Goal: Task Accomplishment & Management: Use online tool/utility

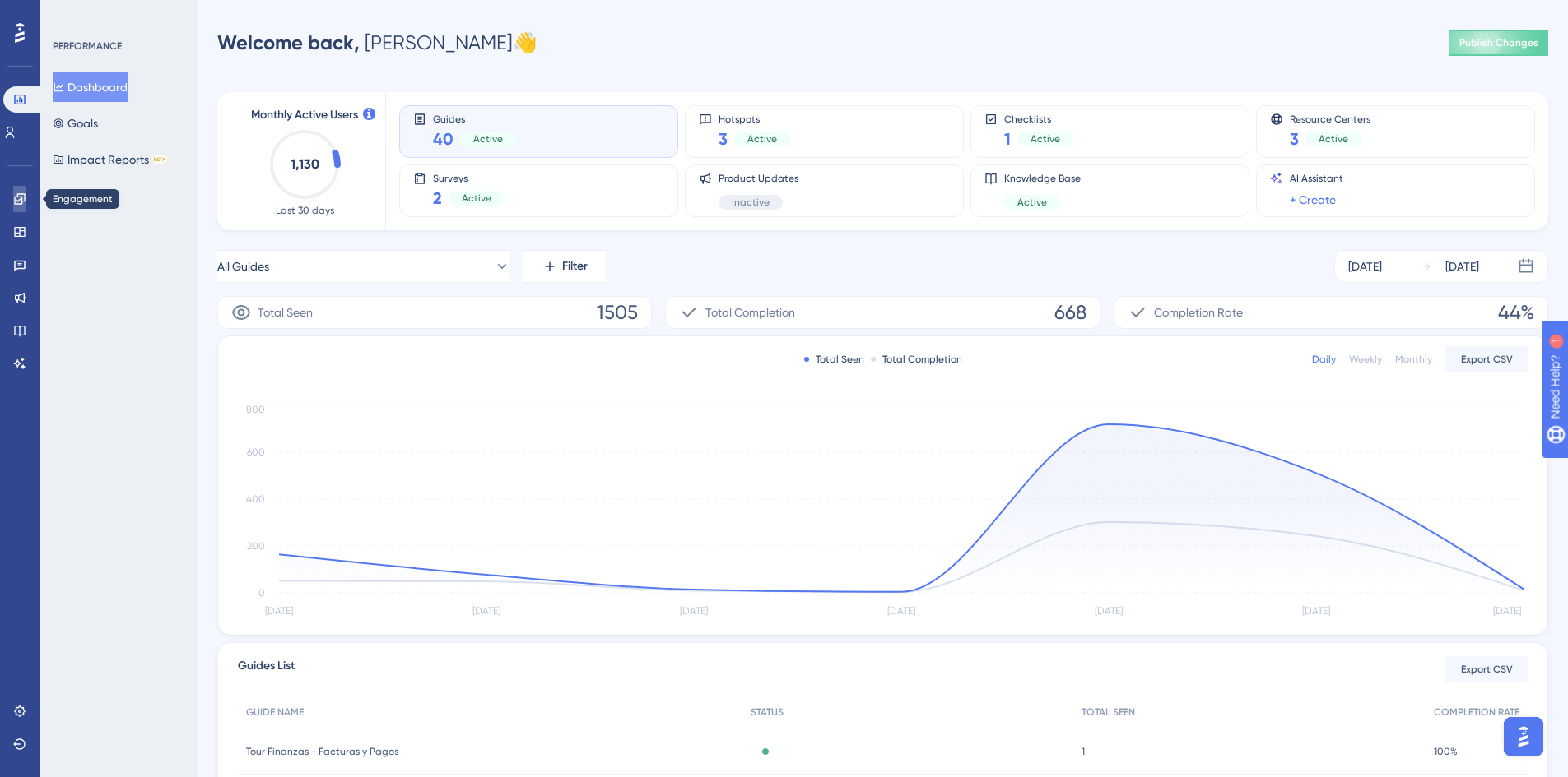
drag, startPoint x: 0, startPoint y: 0, endPoint x: 30, endPoint y: 189, distance: 191.4
click at [27, 189] on link at bounding box center [20, 199] width 13 height 27
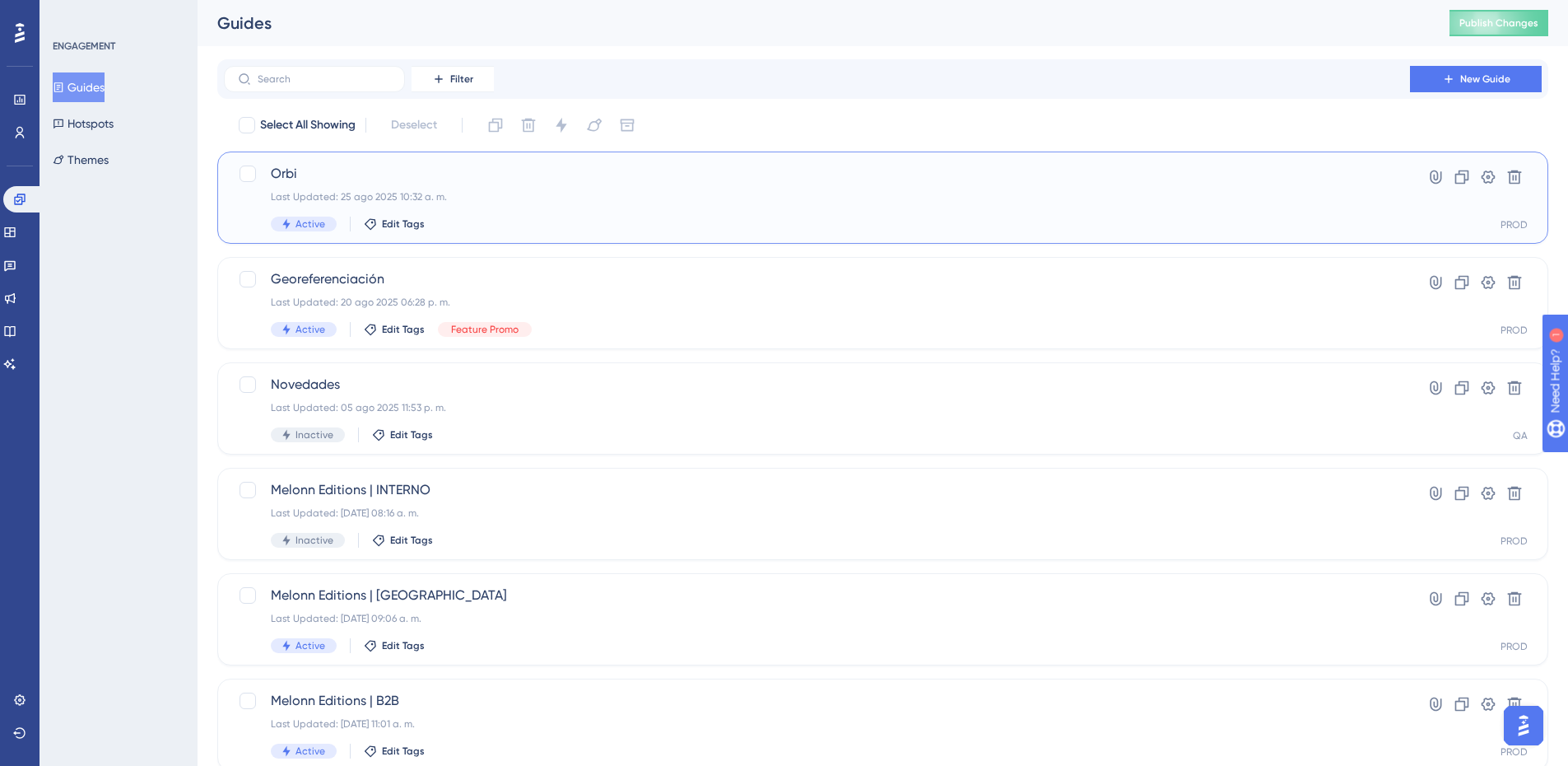
click at [435, 177] on span "Orbi" at bounding box center [816, 174] width 1092 height 20
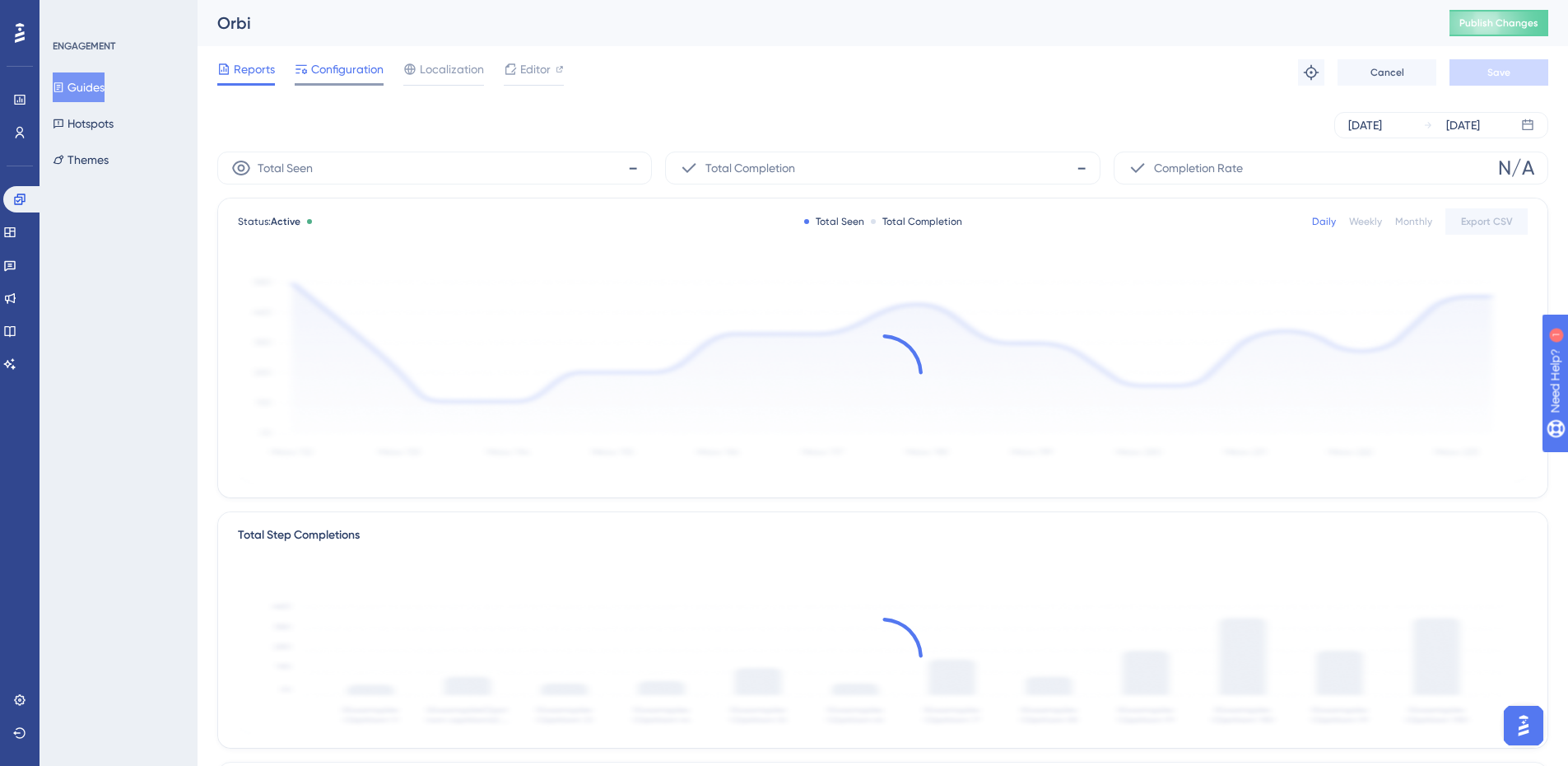
click at [331, 62] on span "Configuration" at bounding box center [347, 69] width 72 height 20
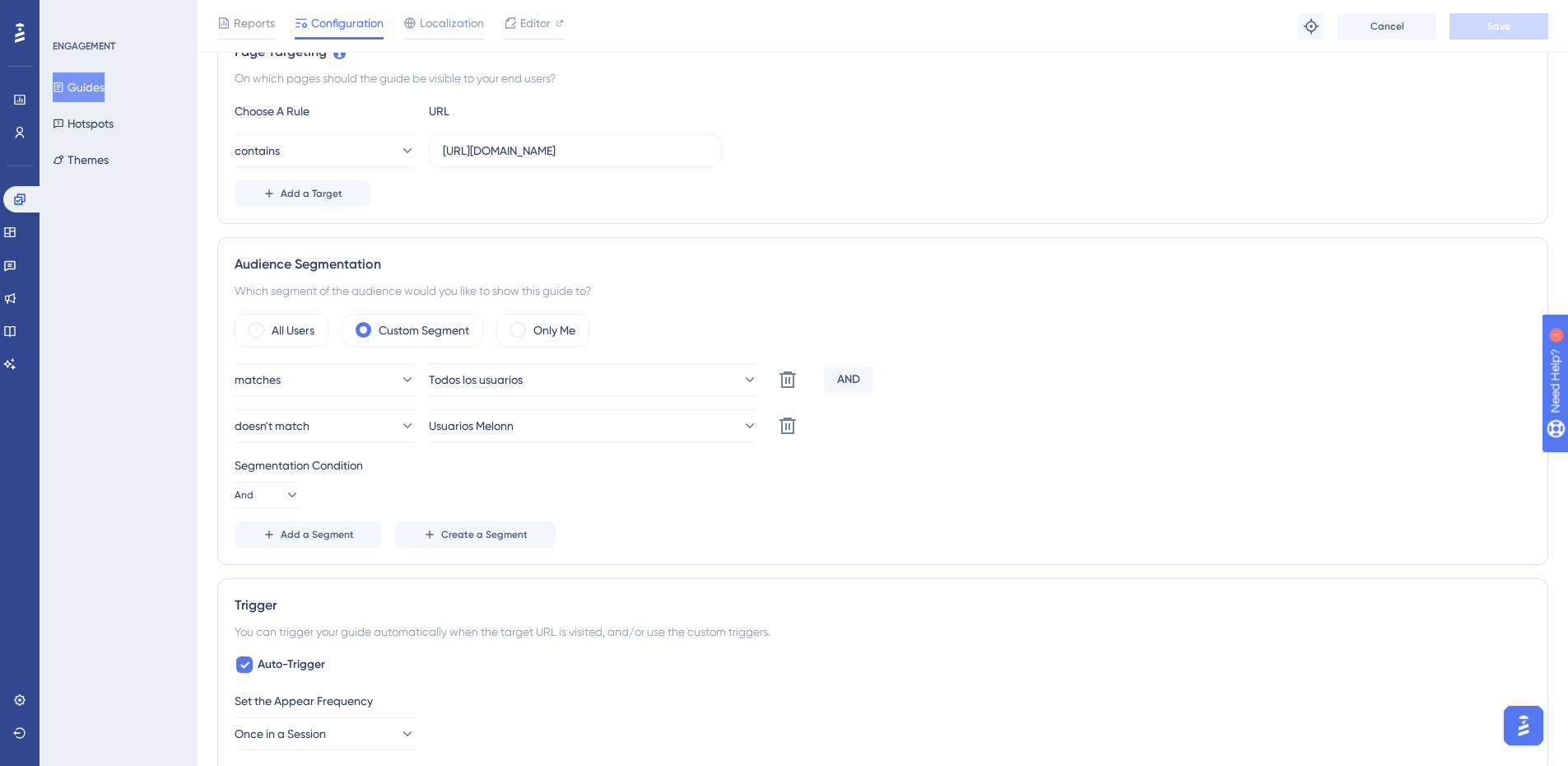
scroll to position [73, 0]
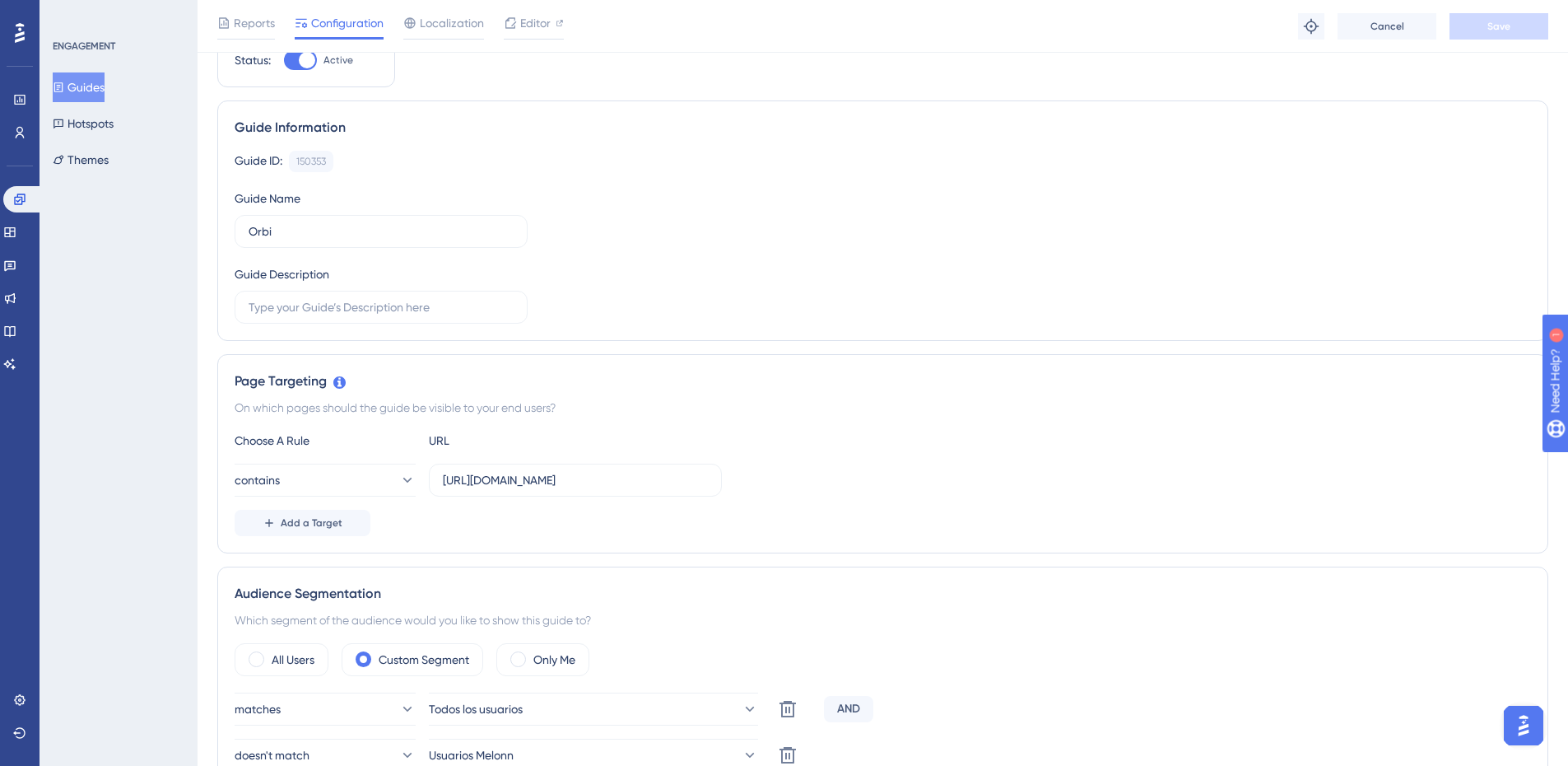
click at [98, 88] on button "Guides" at bounding box center [78, 88] width 52 height 30
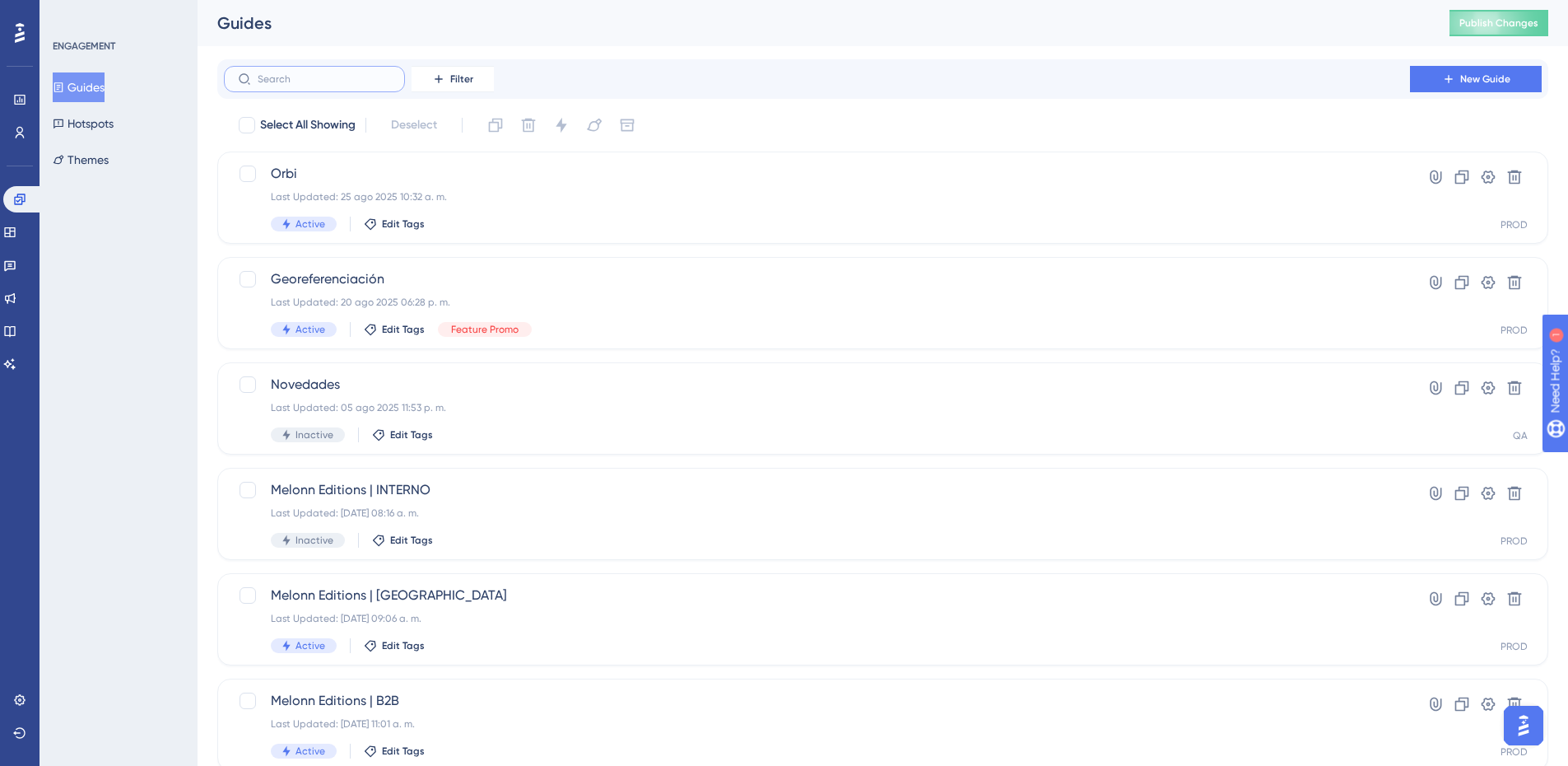
click at [358, 74] on input "text" at bounding box center [324, 79] width 133 height 12
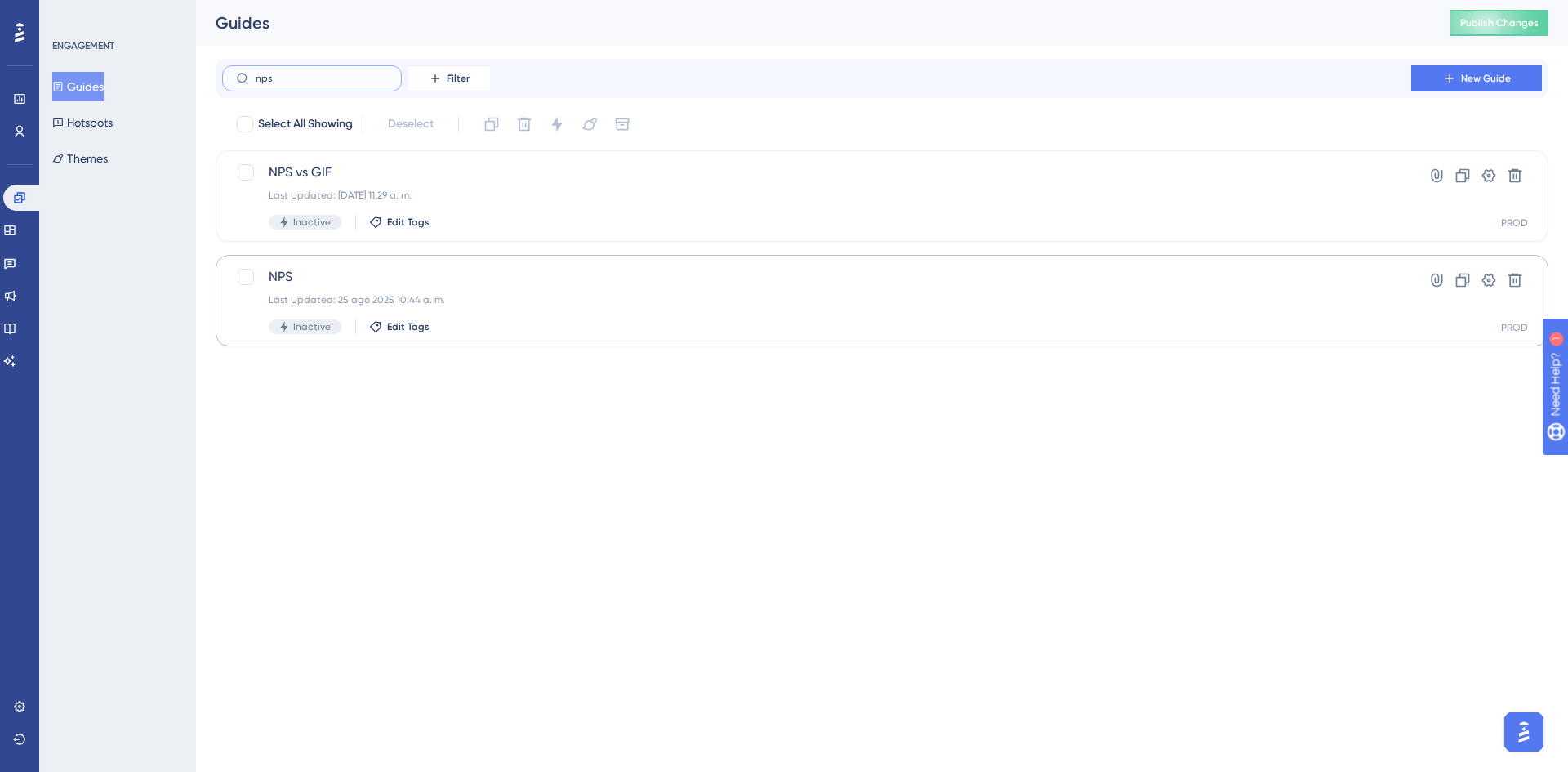
type input "nps"
click at [362, 287] on div "NPS Last Updated: 25 ago 2025 10:44 a. m. Inactive Edit Tags" at bounding box center [817, 300] width 1097 height 67
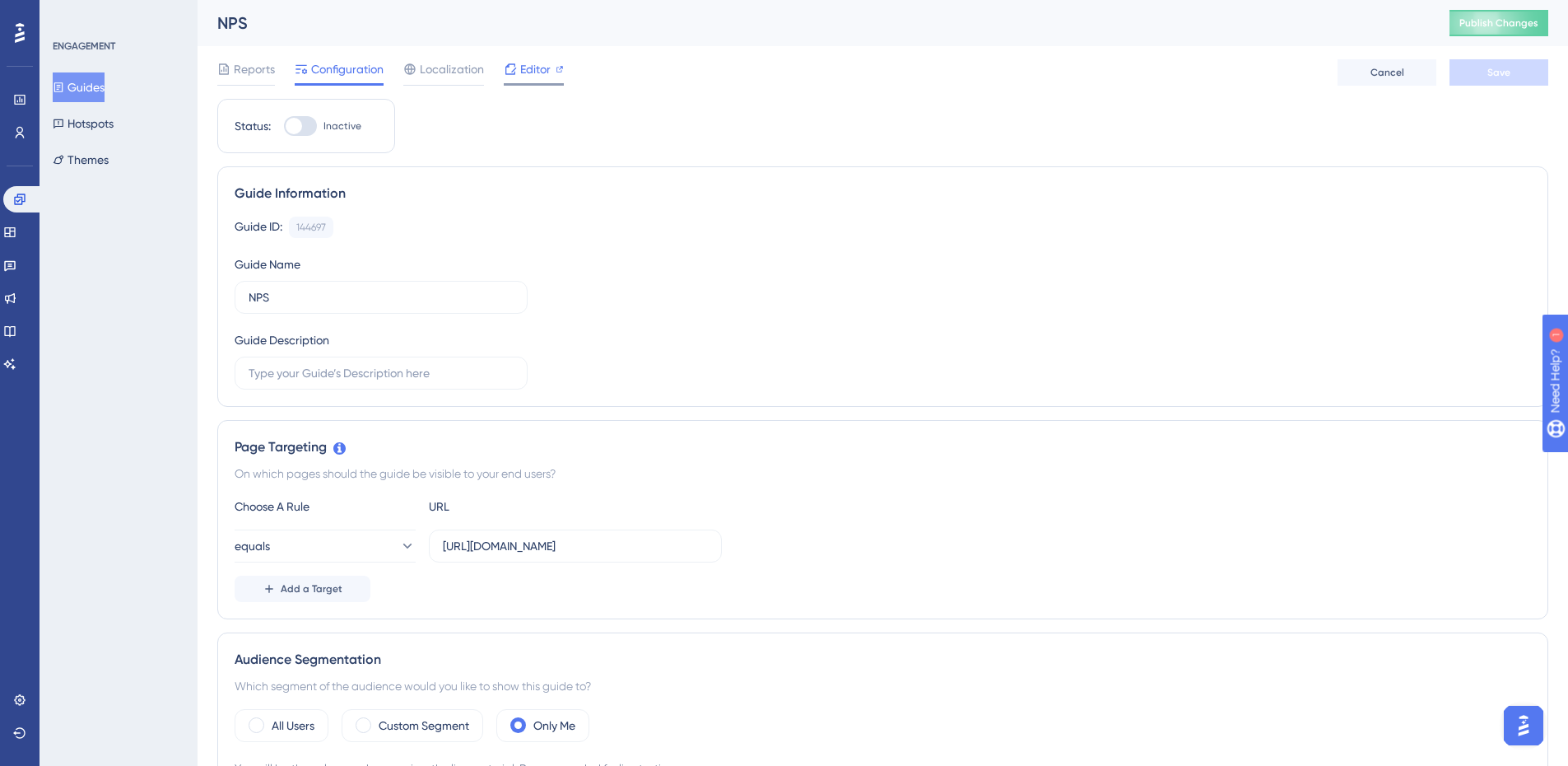
click at [512, 63] on icon at bounding box center [511, 69] width 13 height 13
drag, startPoint x: 671, startPoint y: 553, endPoint x: 738, endPoint y: 556, distance: 67.1
click at [738, 556] on div "equals https://admin.melonn.com/seller-billing-accounts" at bounding box center [883, 546] width 1296 height 33
click at [853, 542] on div "equals https://admin.melonn.com/seller-billing-accounts" at bounding box center [883, 546] width 1296 height 33
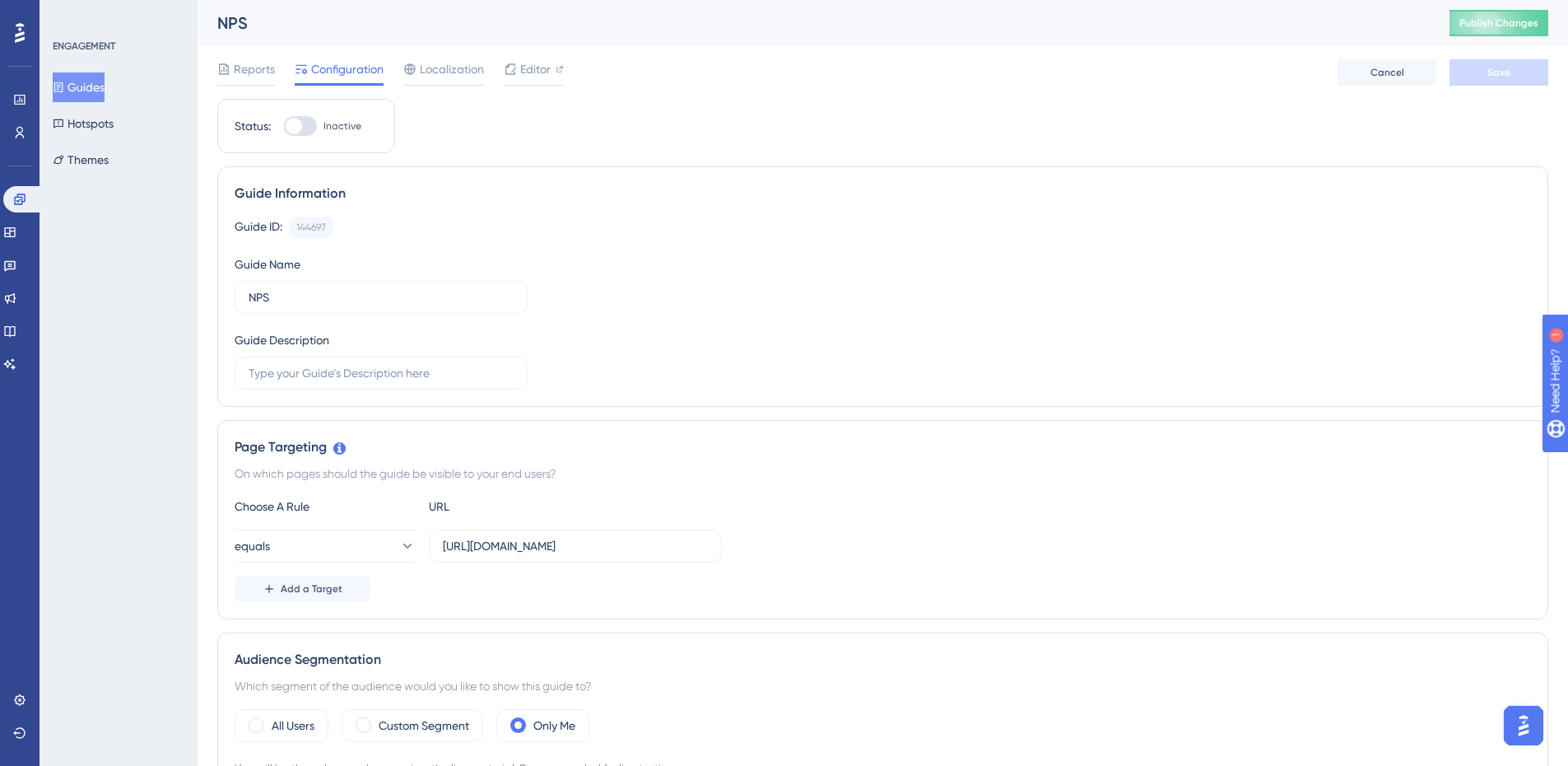
scroll to position [0, 0]
click at [1528, 17] on span "Publish Changes" at bounding box center [1498, 23] width 79 height 13
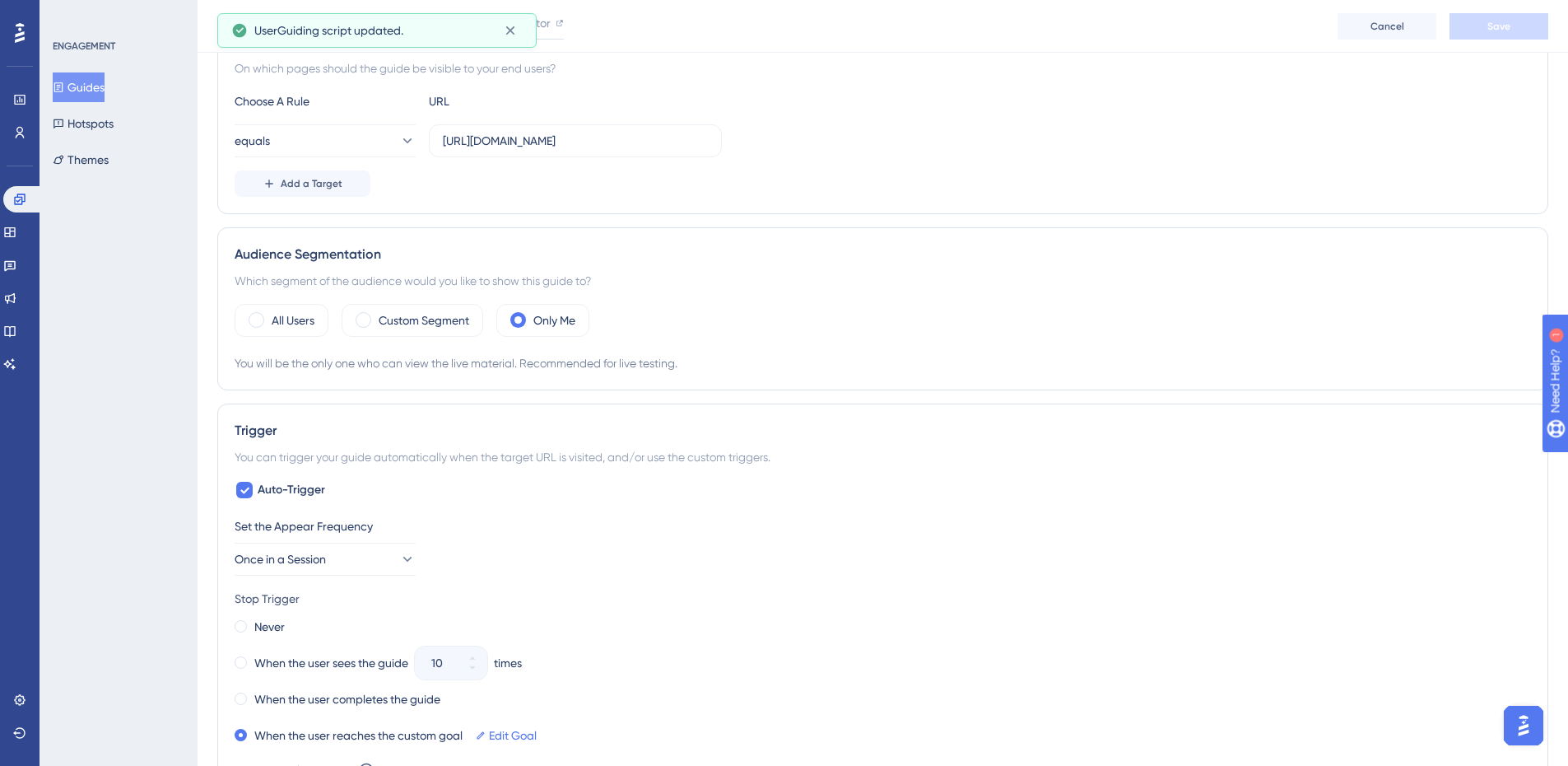
scroll to position [824, 0]
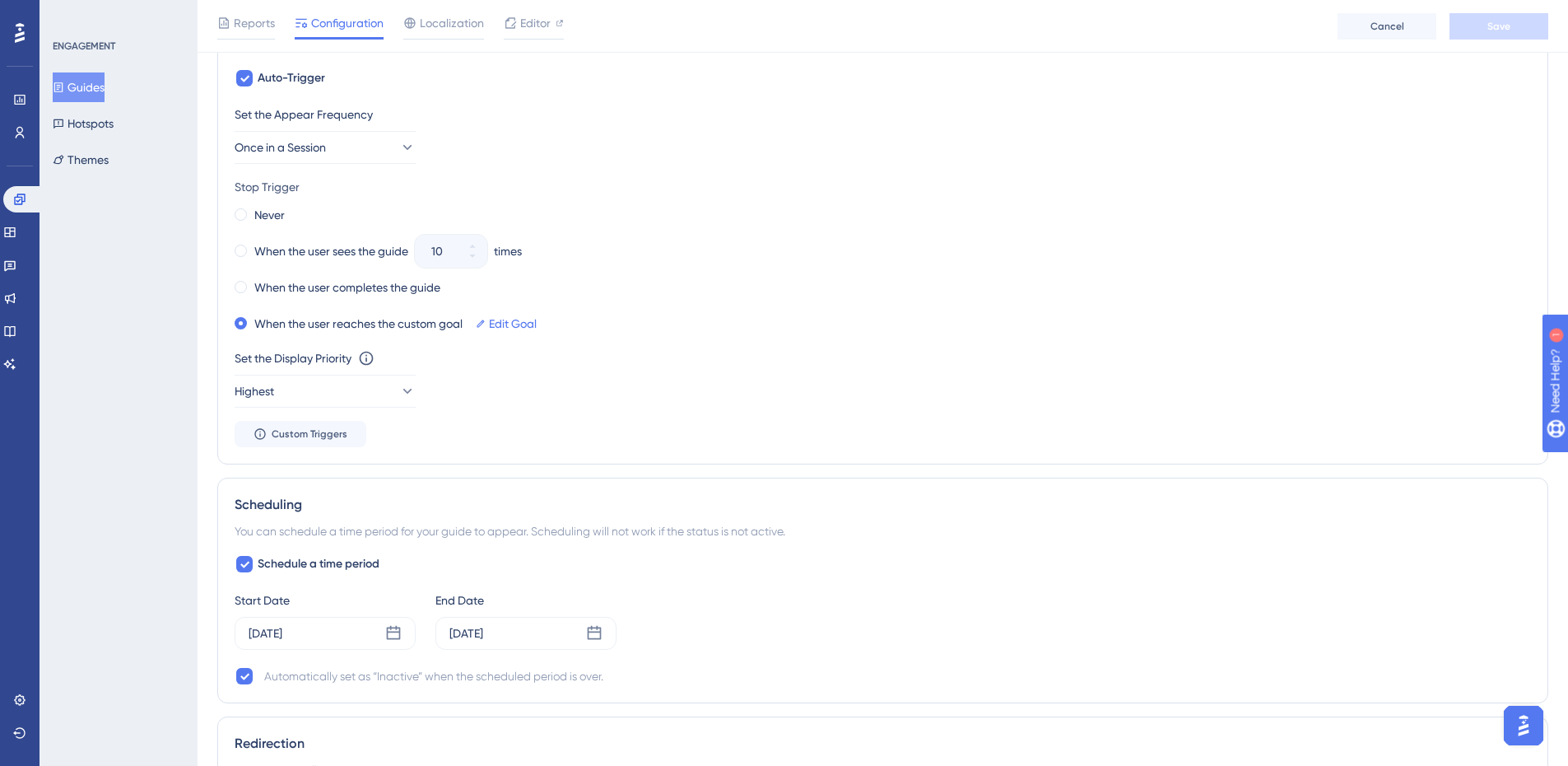
click at [1188, 96] on div "Auto-Trigger Set the Appear Frequency Once in a Session Stop Trigger Never When…" at bounding box center [883, 258] width 1296 height 378
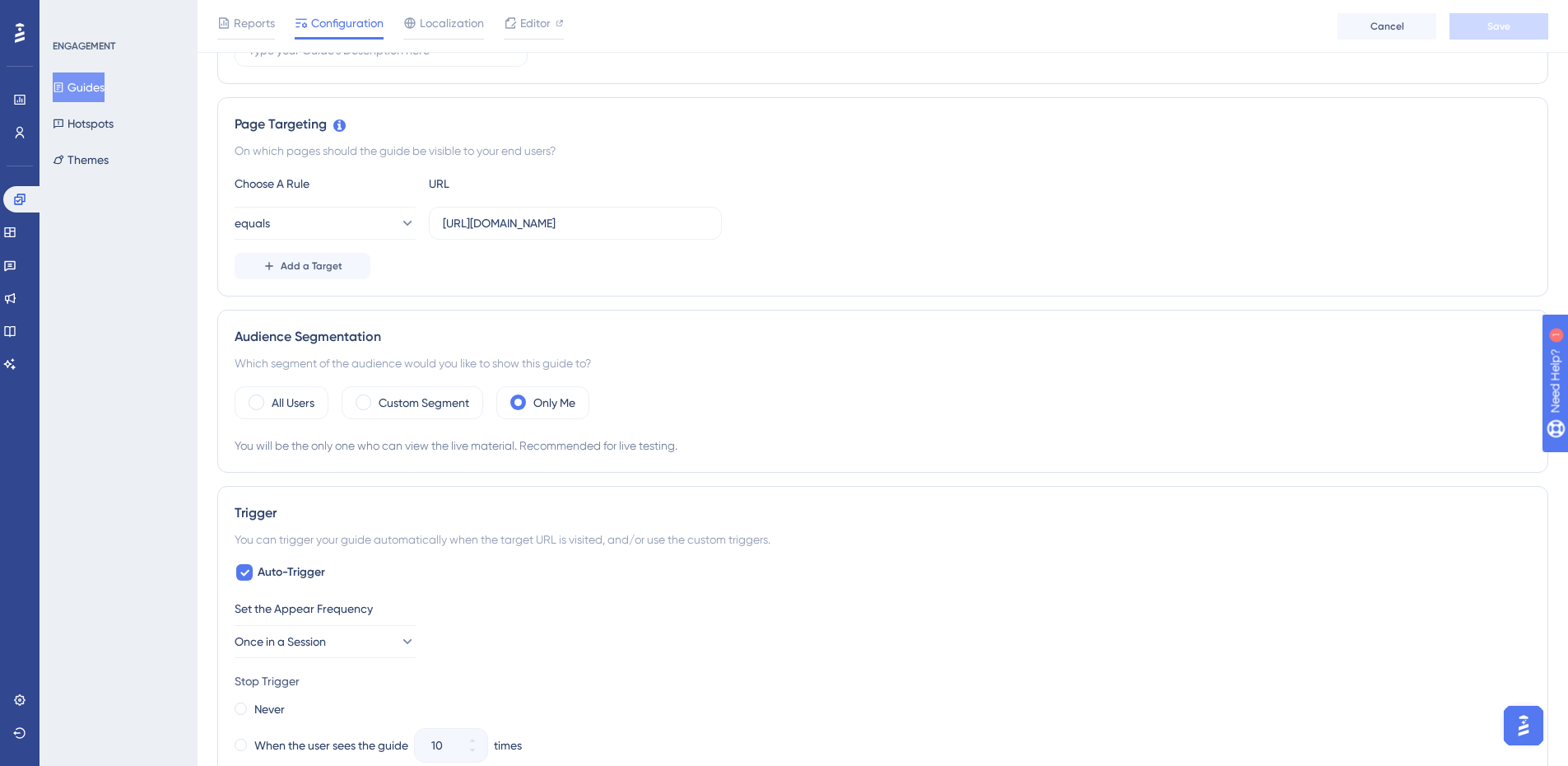
scroll to position [0, 0]
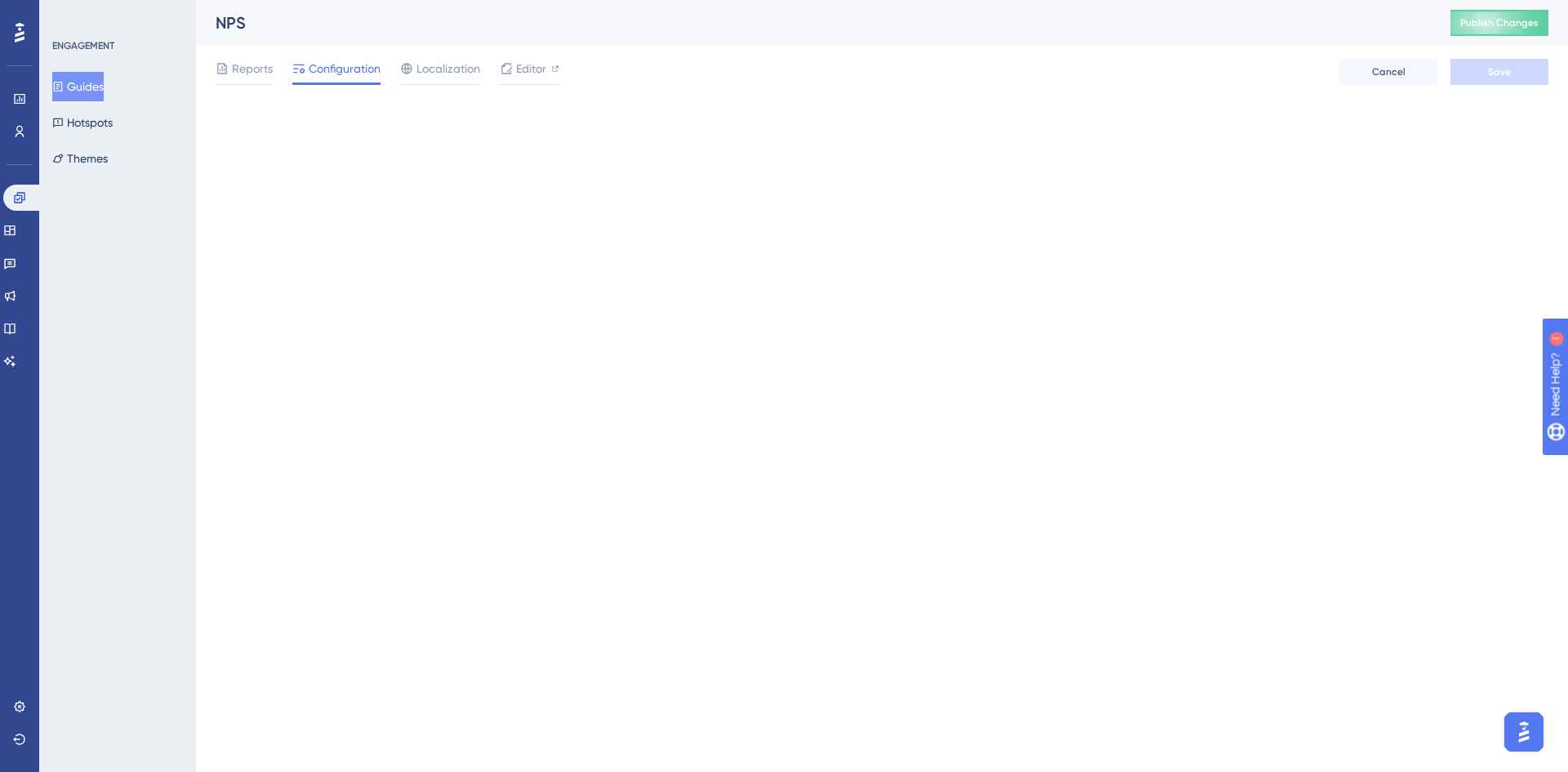
click at [0, 0] on div "Performance Users Engagement Widgets Feedback Product Updates Knowledge Base AI…" at bounding box center [0, 0] width 0 height 0
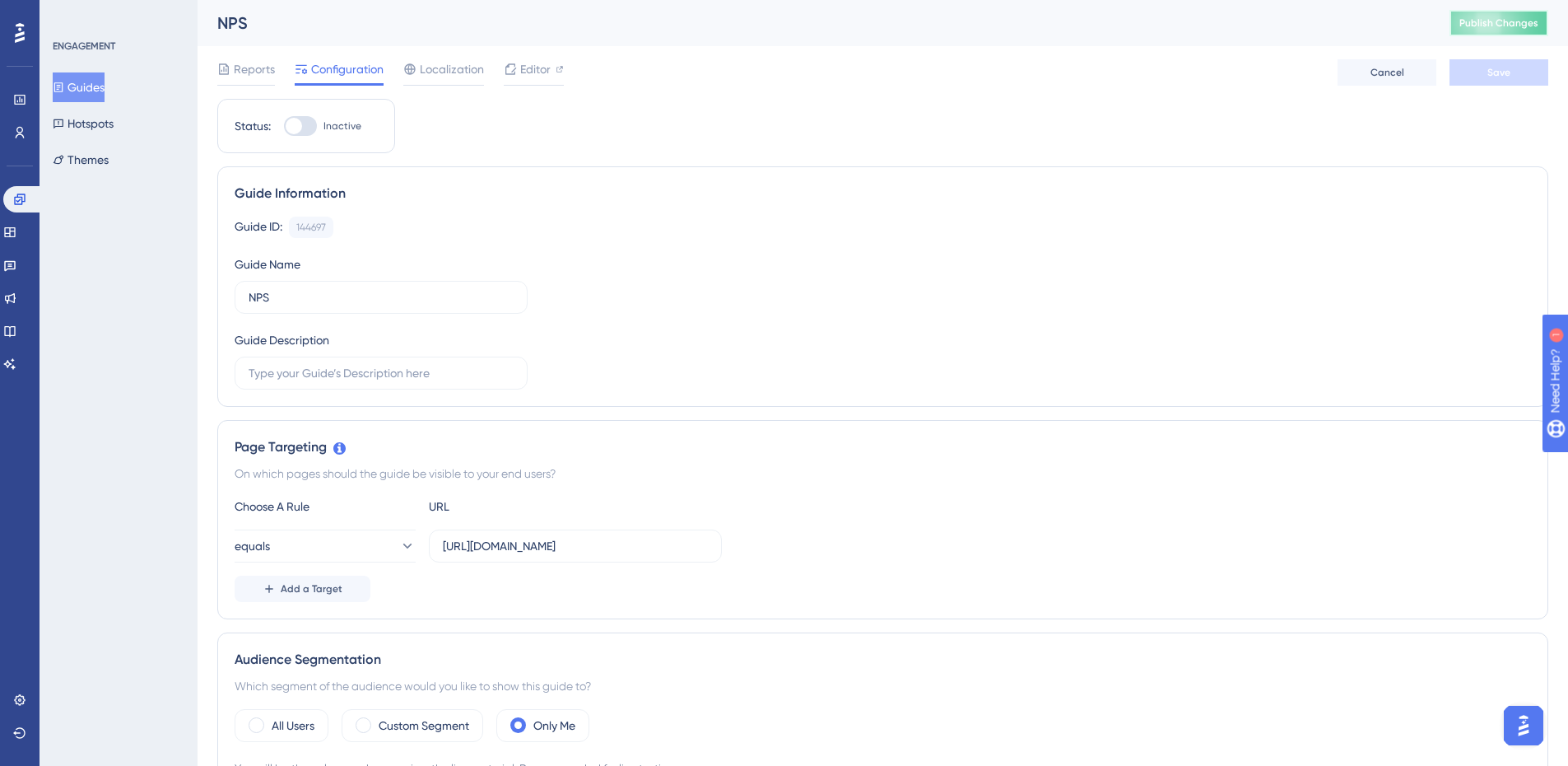
click at [1489, 18] on span "Publish Changes" at bounding box center [1498, 23] width 79 height 13
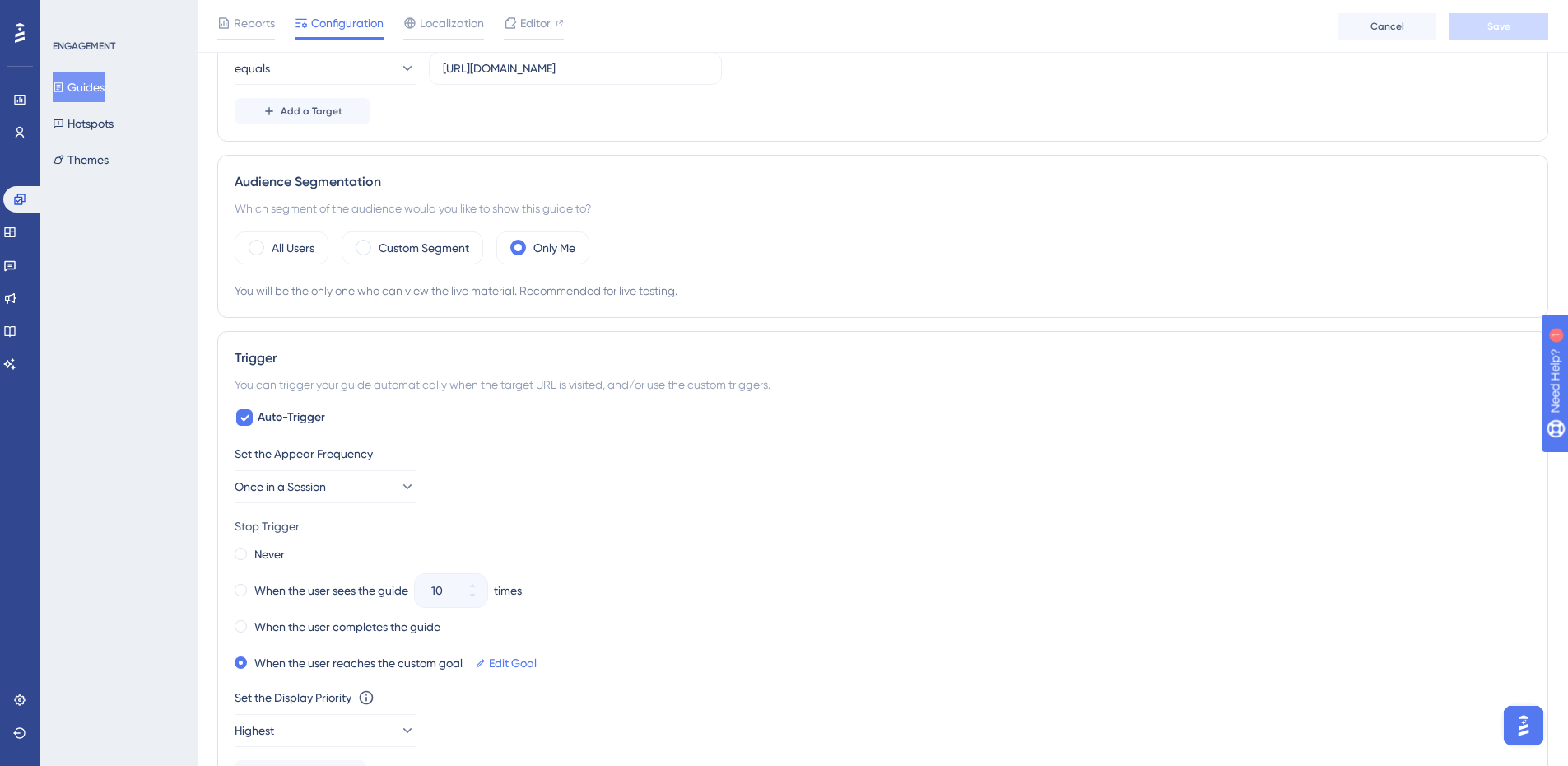
scroll to position [73, 0]
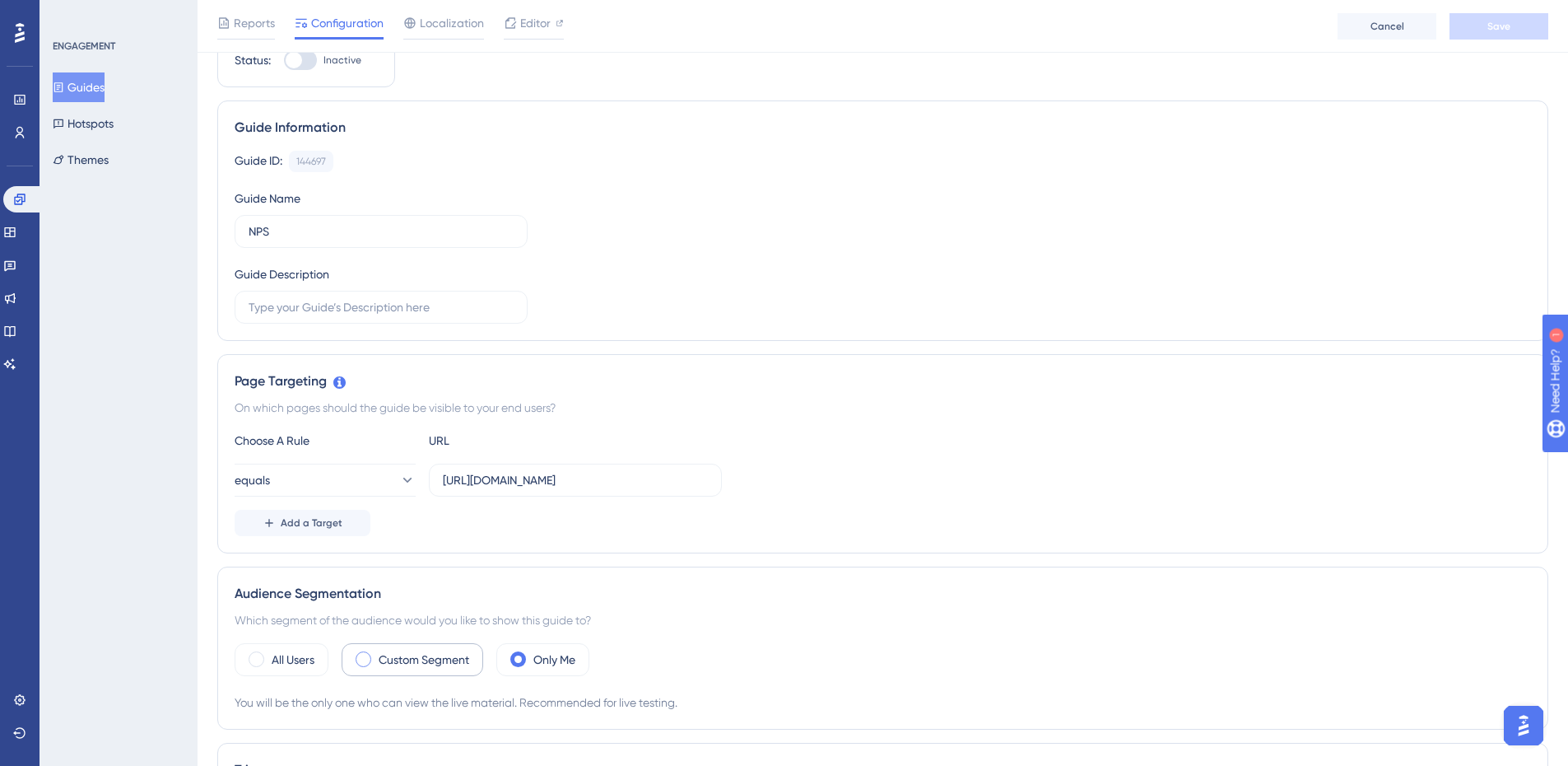
click at [437, 660] on label "Custom Segment" at bounding box center [423, 659] width 91 height 20
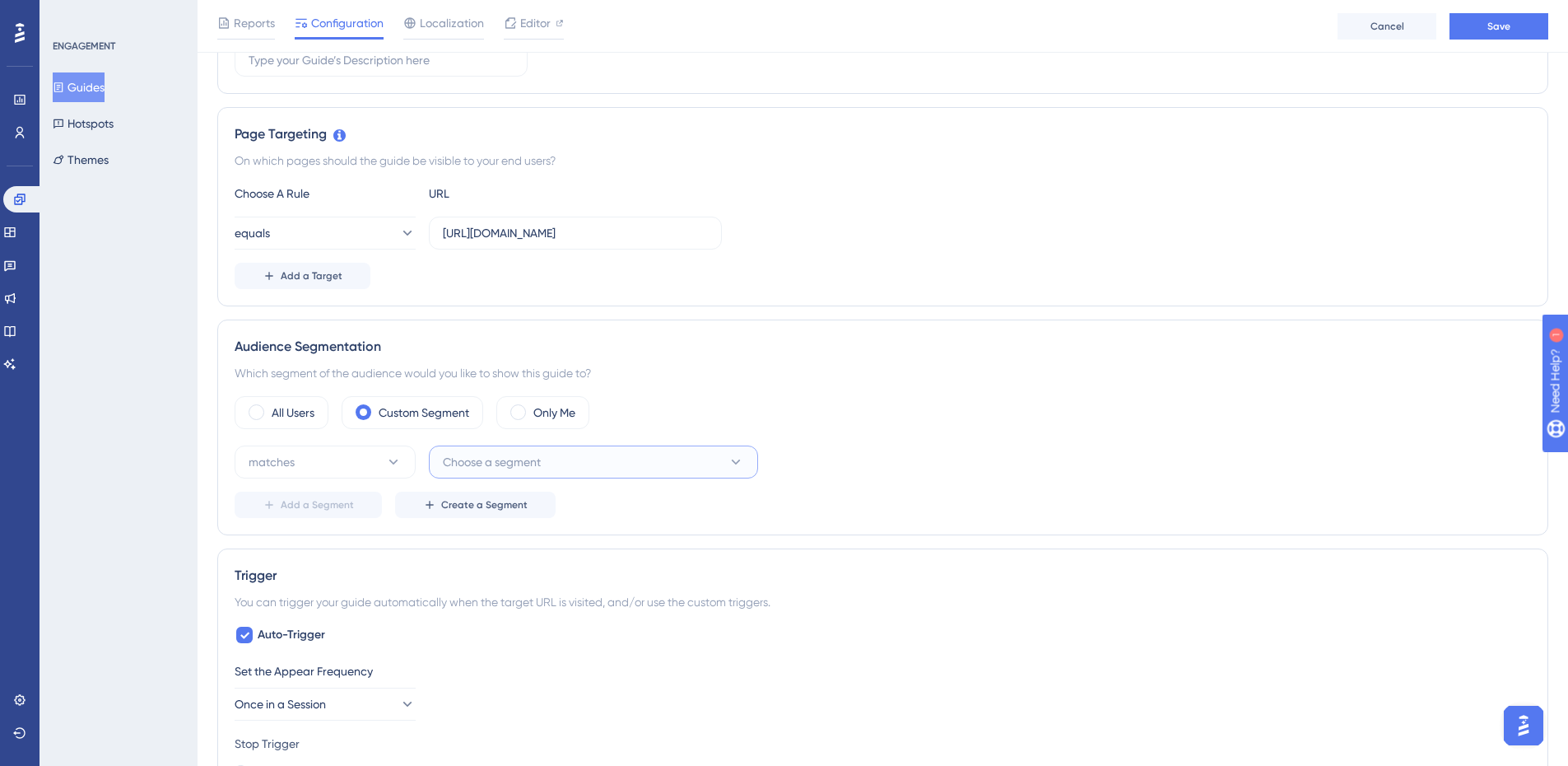
click at [470, 458] on span "Choose a segment" at bounding box center [492, 462] width 98 height 20
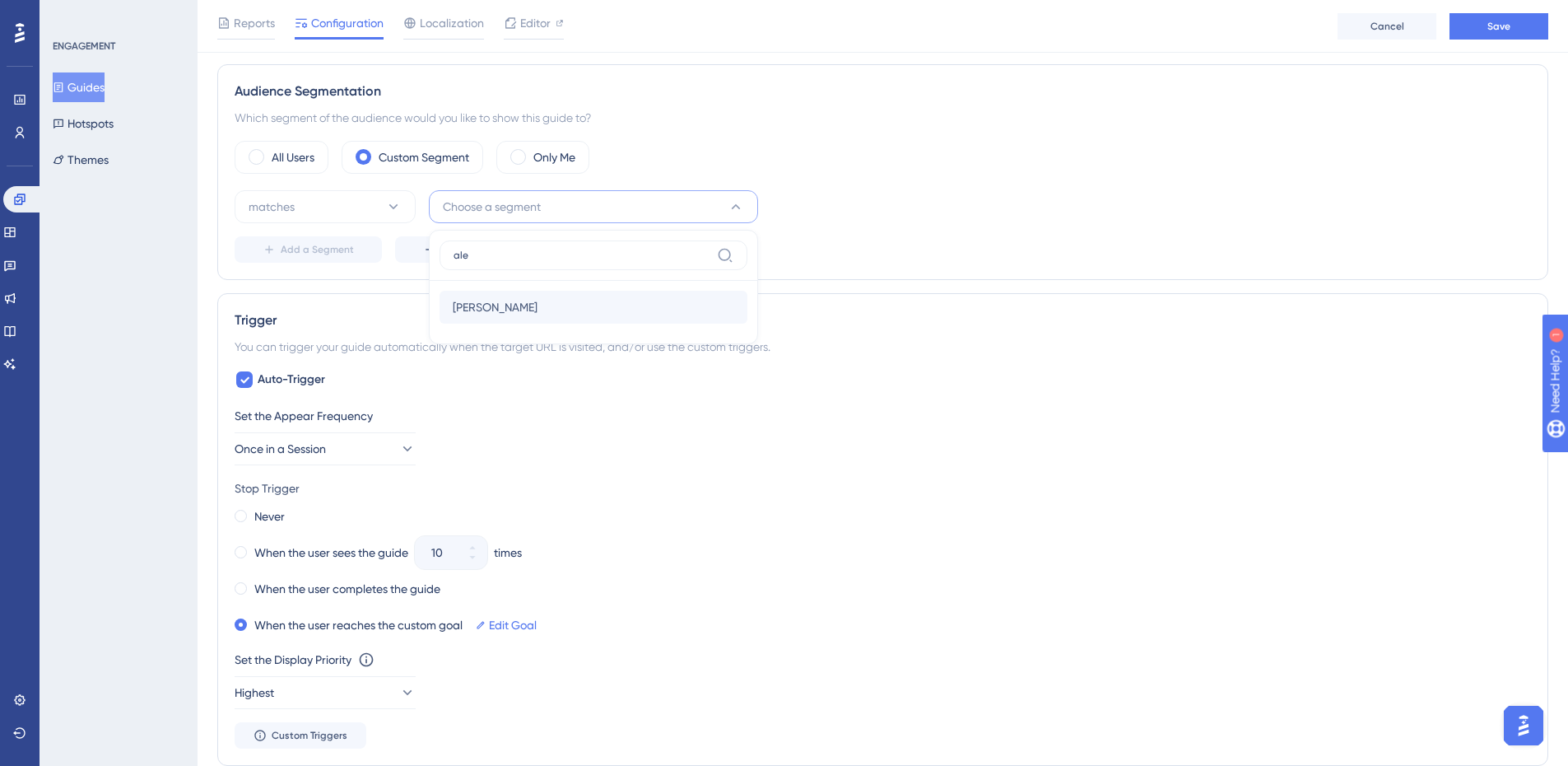
type input "ale"
click at [482, 307] on div "Alex Alex" at bounding box center [593, 308] width 282 height 33
click at [1481, 20] on button "Save" at bounding box center [1498, 27] width 99 height 27
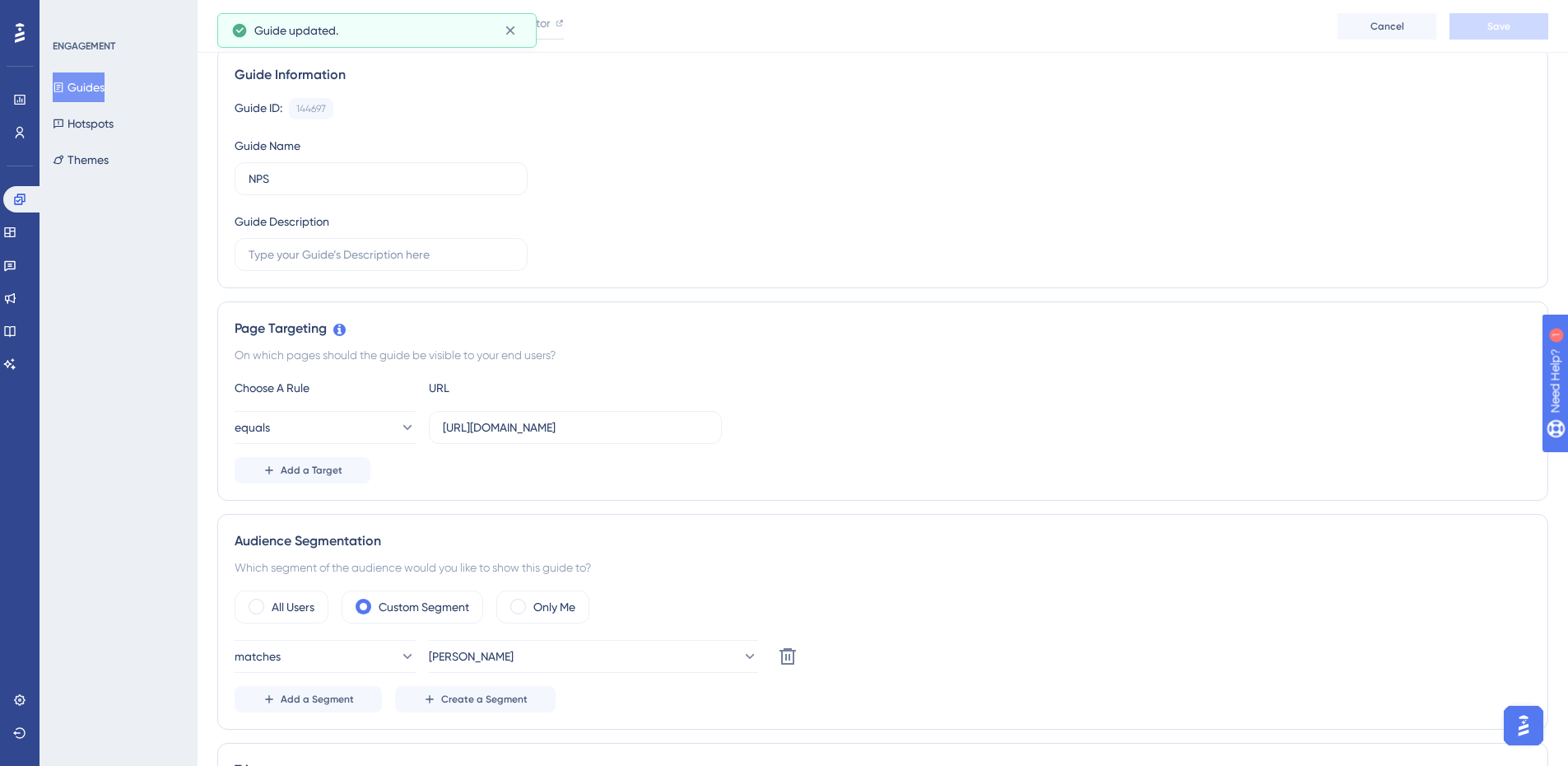
scroll to position [0, 0]
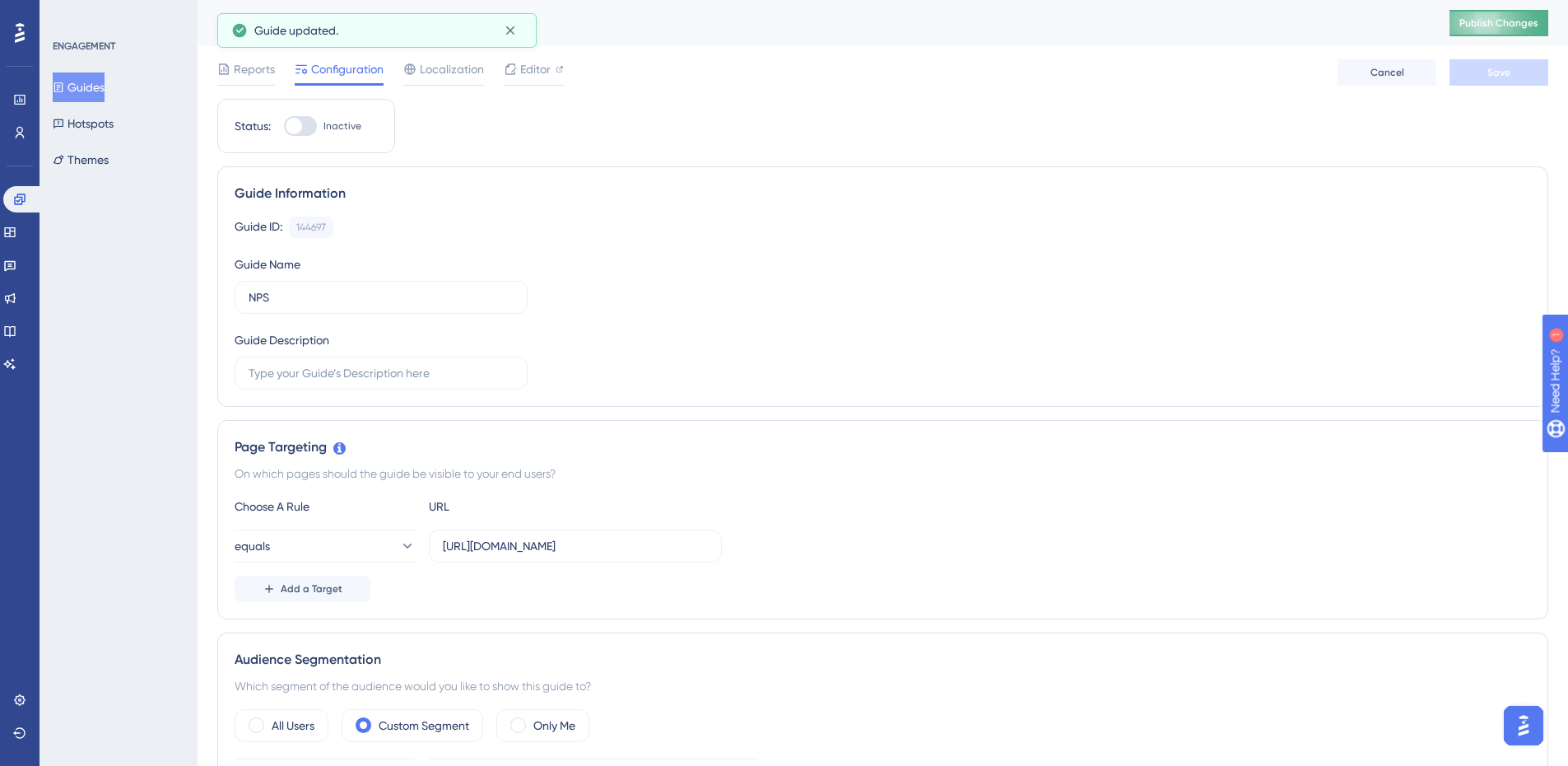
click at [1490, 23] on span "Publish Changes" at bounding box center [1498, 23] width 79 height 13
click at [318, 548] on button "equals" at bounding box center [325, 546] width 181 height 33
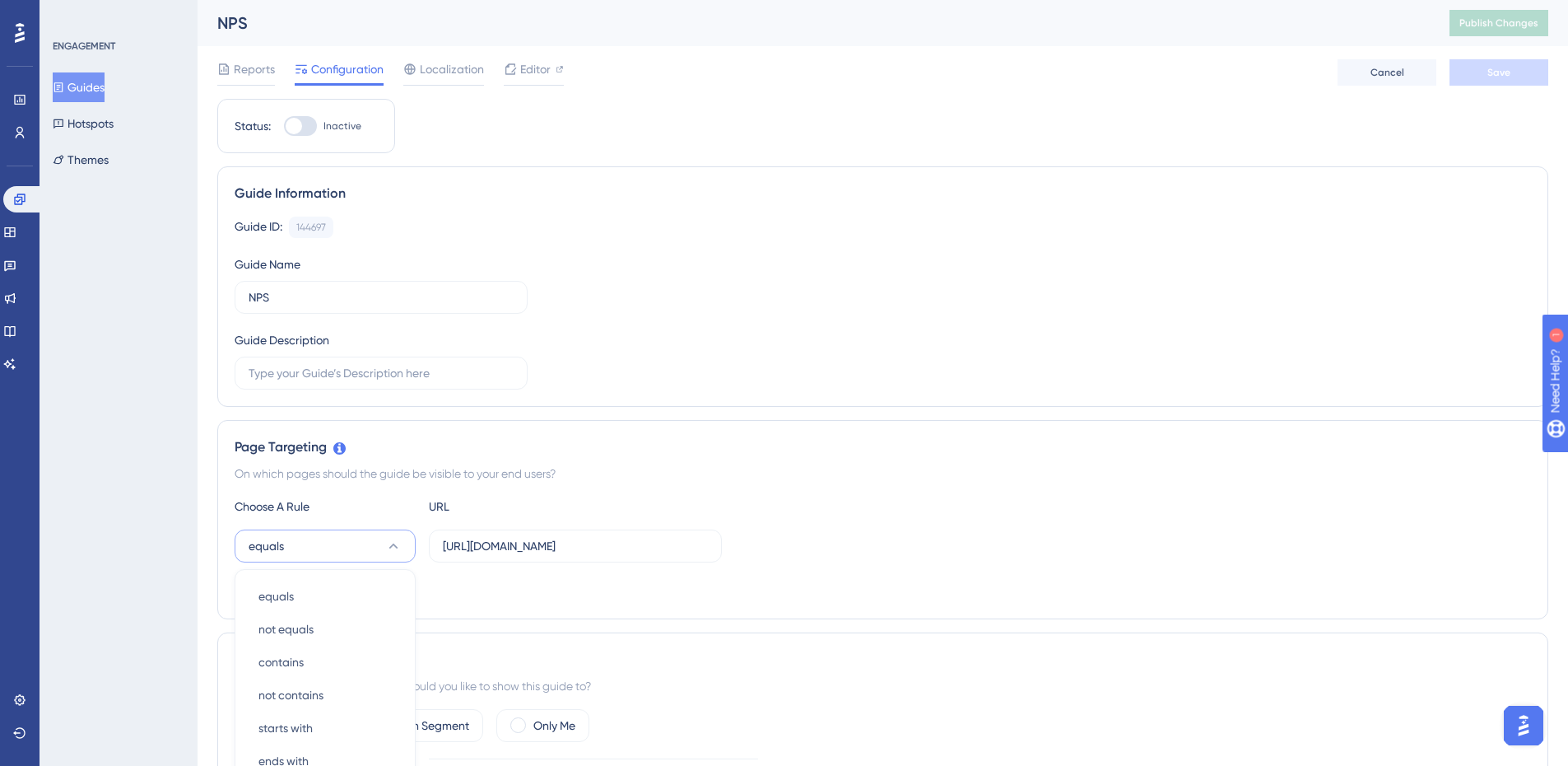
scroll to position [318, 0]
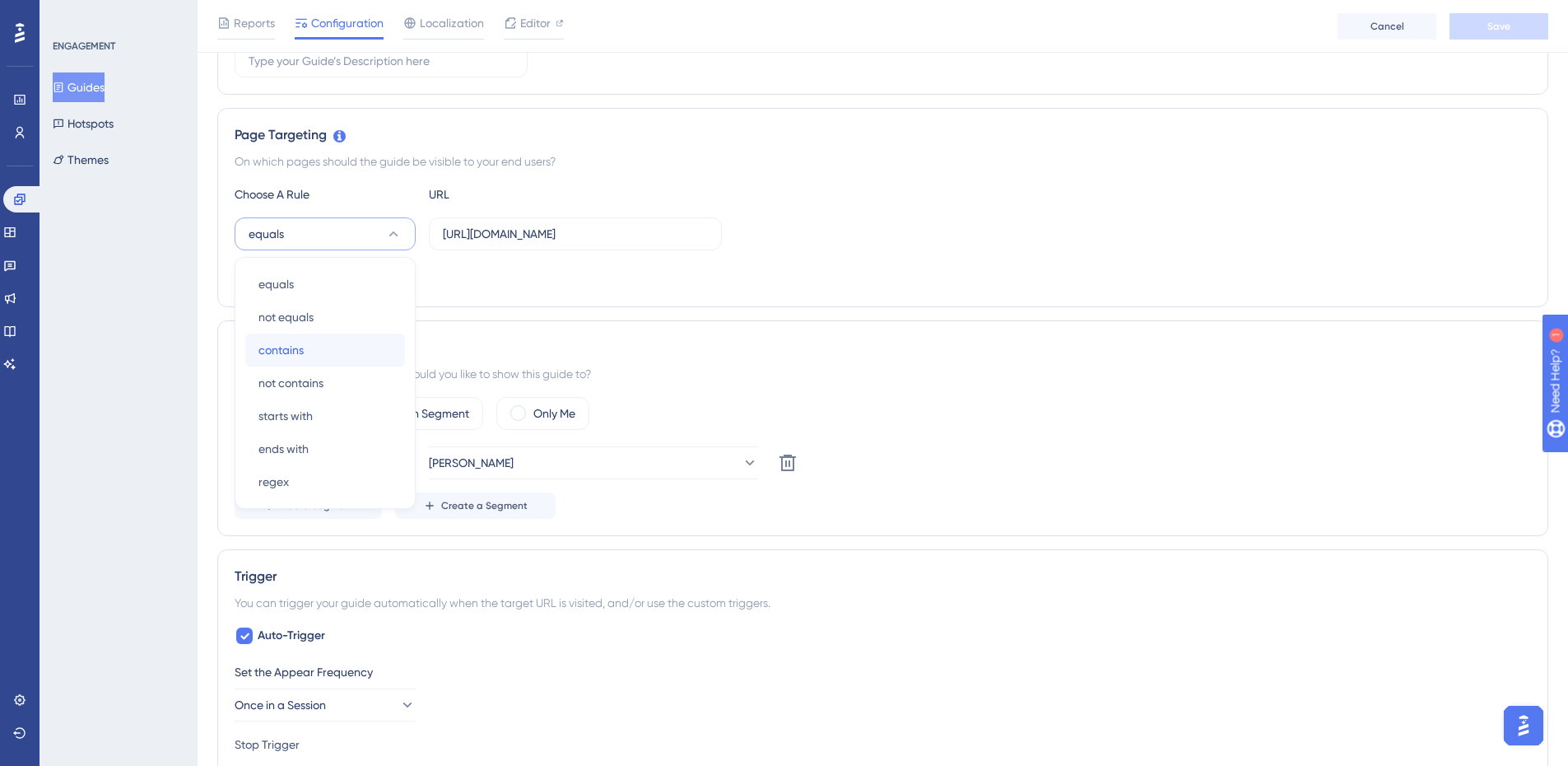
click at [292, 351] on span "contains" at bounding box center [281, 350] width 45 height 20
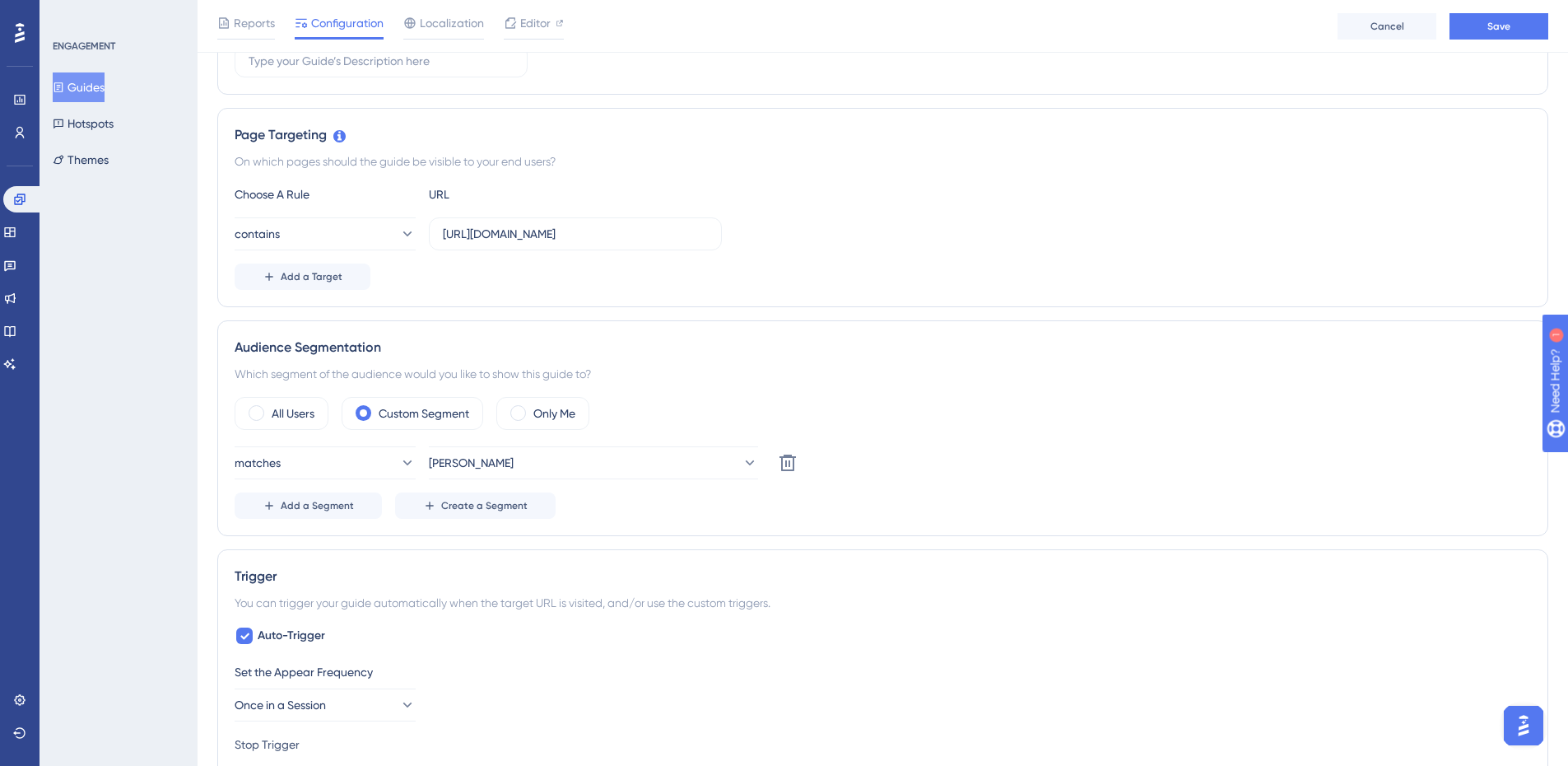
click at [1007, 232] on div "contains https://admin.melonn.com/seller-billing-accounts" at bounding box center [883, 234] width 1296 height 33
click at [1514, 23] on button "Save" at bounding box center [1498, 27] width 99 height 27
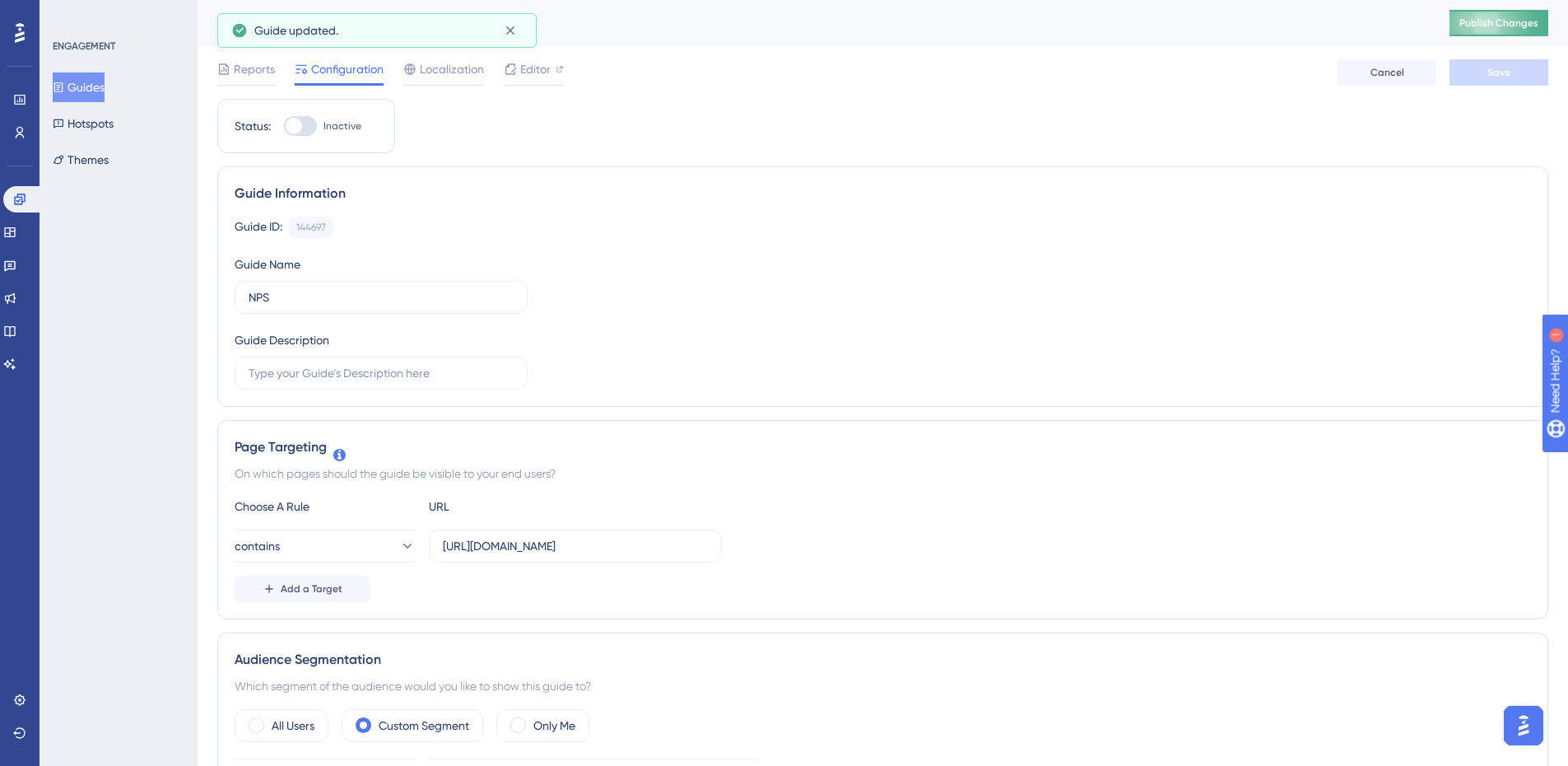
click at [1494, 28] on span "Publish Changes" at bounding box center [1498, 23] width 79 height 13
